Goal: Communication & Community: Answer question/provide support

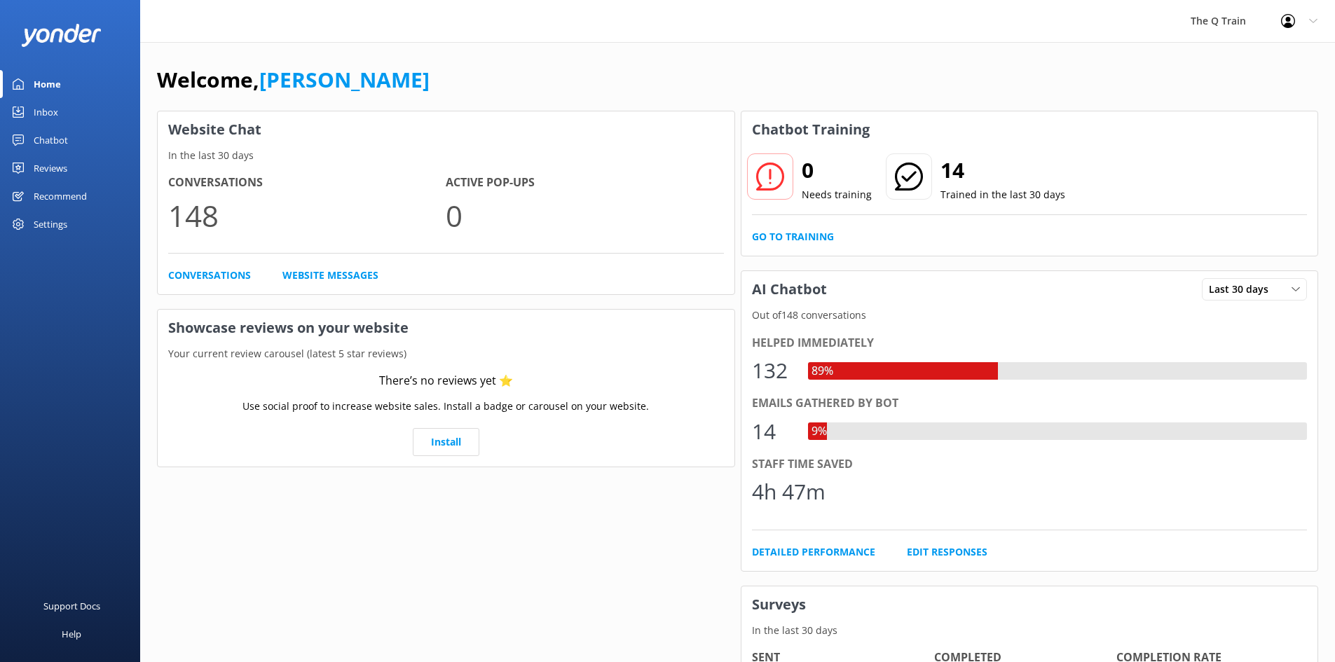
click at [49, 111] on div "Inbox" at bounding box center [46, 112] width 25 height 28
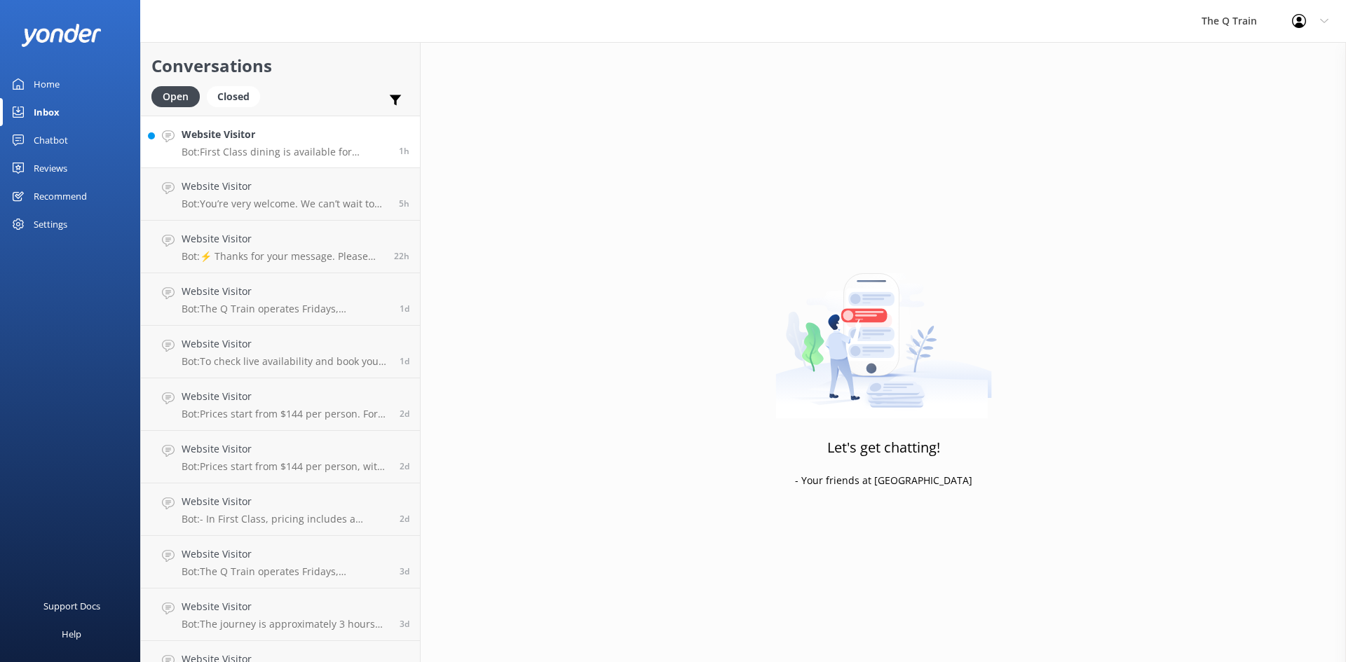
click at [292, 153] on p "Bot: First Class dining is available for couples in private two-person compartm…" at bounding box center [285, 152] width 207 height 13
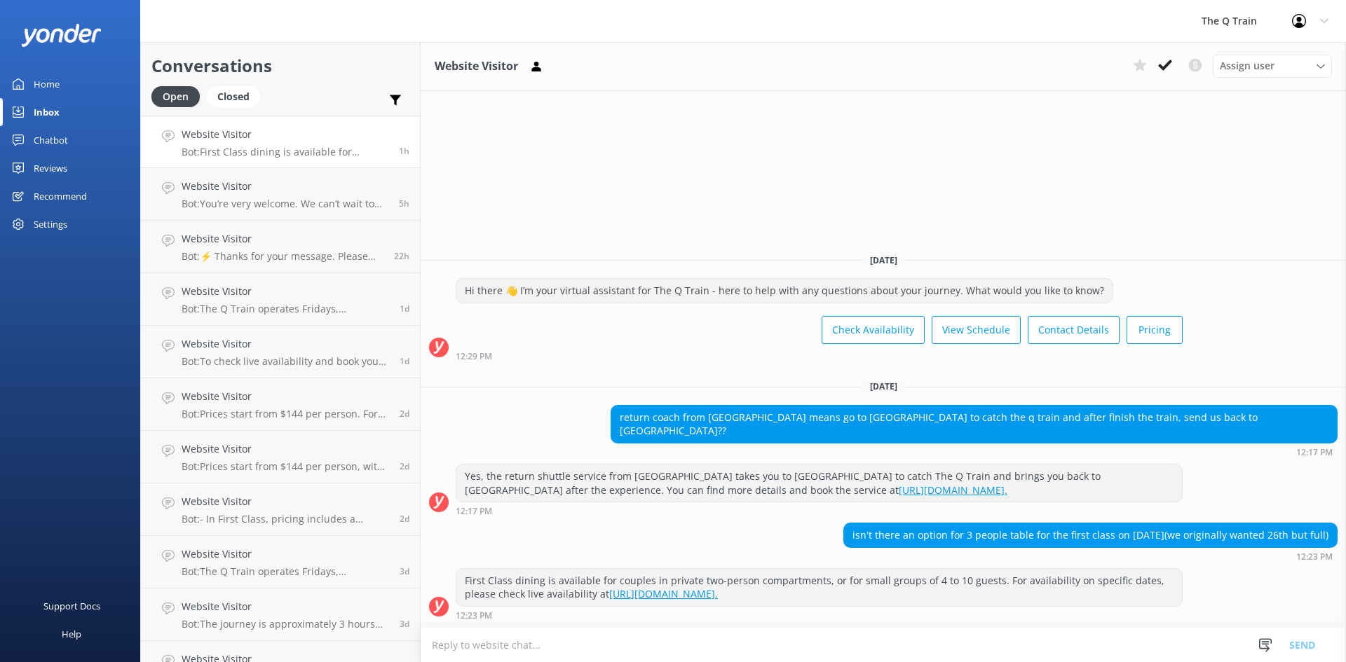
click at [51, 86] on div "Home" at bounding box center [47, 84] width 26 height 28
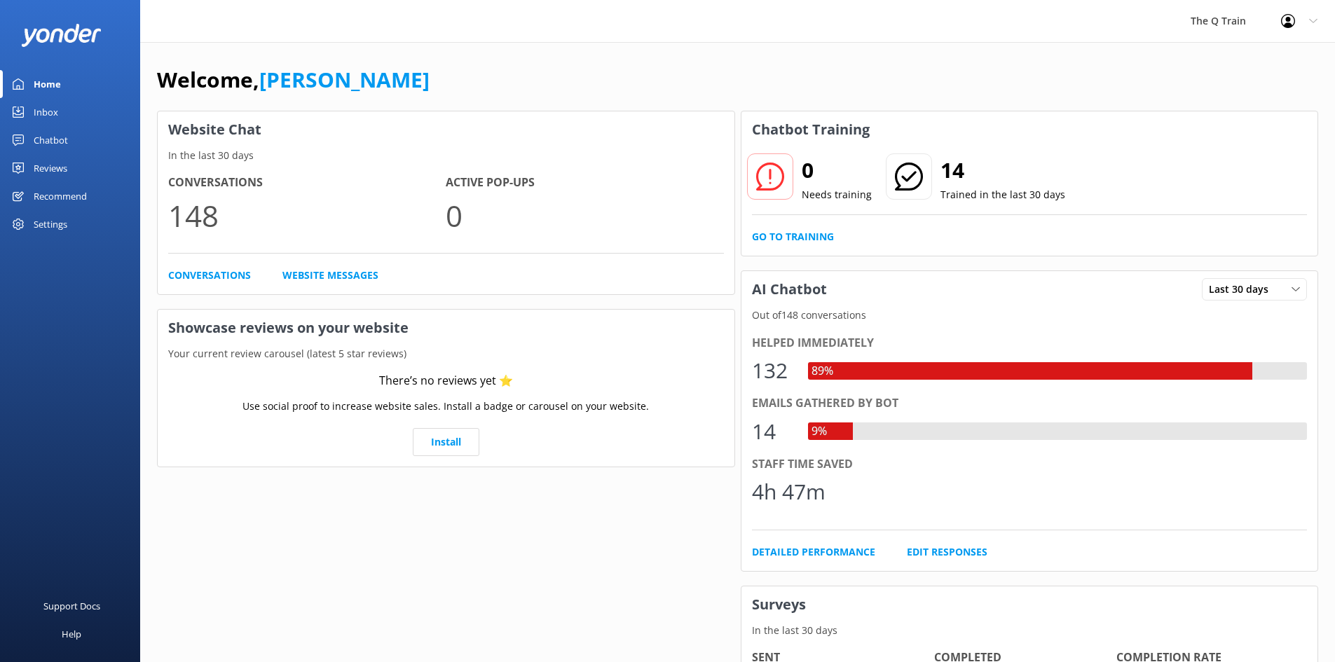
click at [736, 66] on div "Welcome, [PERSON_NAME]" at bounding box center [737, 87] width 1161 height 48
